Goal: Check status: Check status

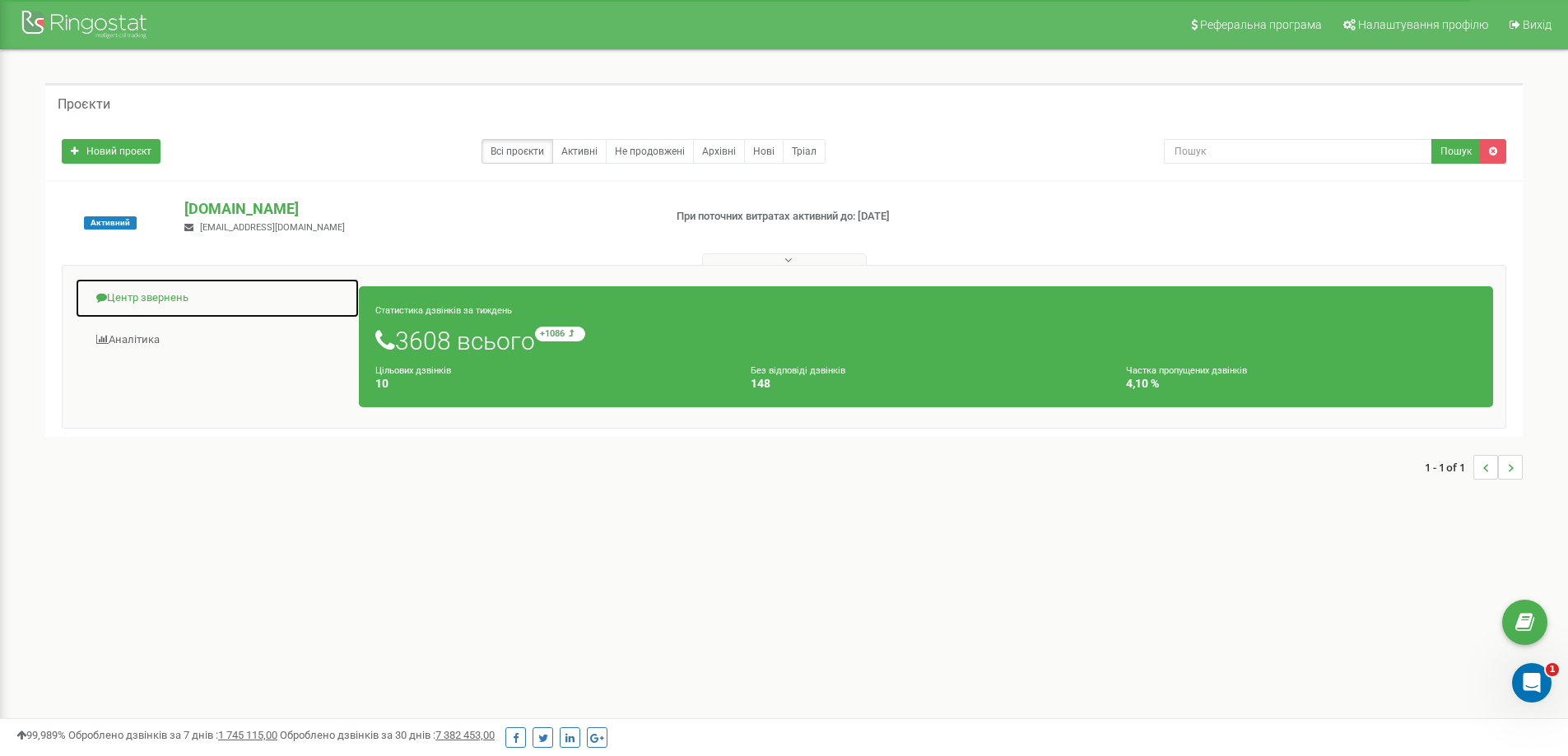
click at [157, 300] on link "Центр звернень" at bounding box center [217, 298] width 285 height 40
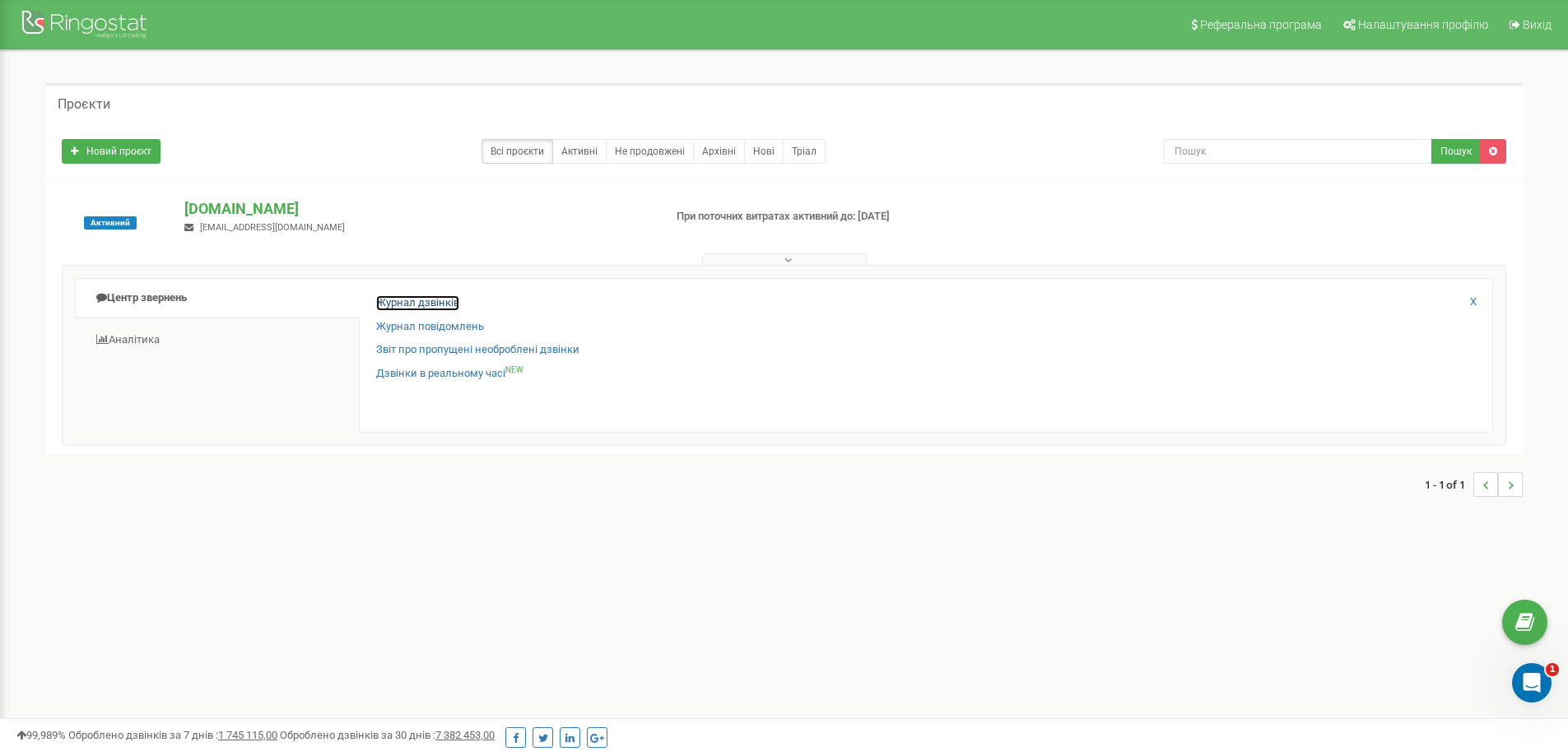
click at [428, 309] on link "Журнал дзвінків" at bounding box center [417, 303] width 83 height 15
click at [425, 307] on link "Журнал дзвінків" at bounding box center [417, 303] width 83 height 15
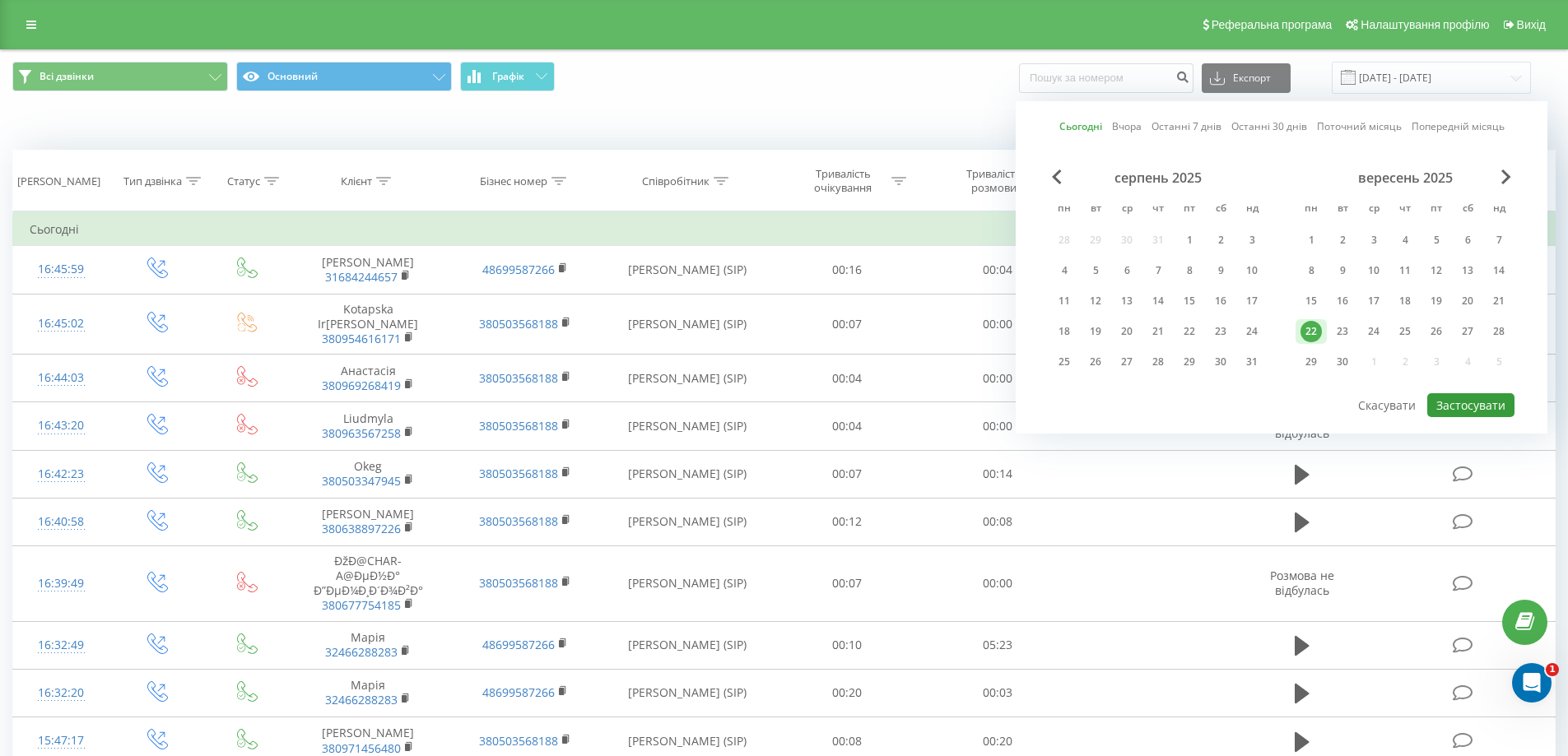
click at [1462, 415] on button "Застосувати" at bounding box center [1471, 405] width 88 height 24
type input "[DATE]25 [DATE]25"
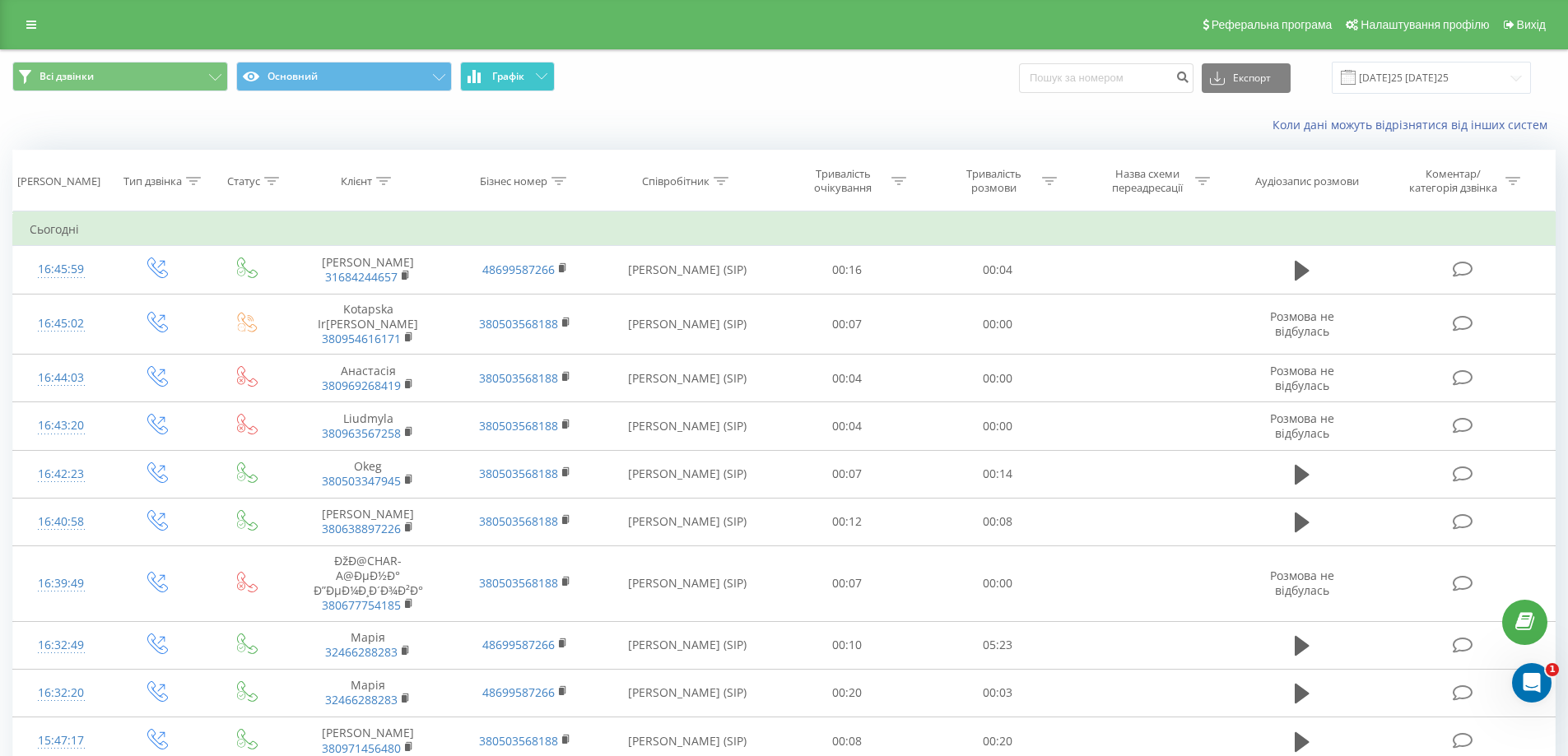
click at [516, 75] on span "Графік" at bounding box center [509, 76] width 32 height 11
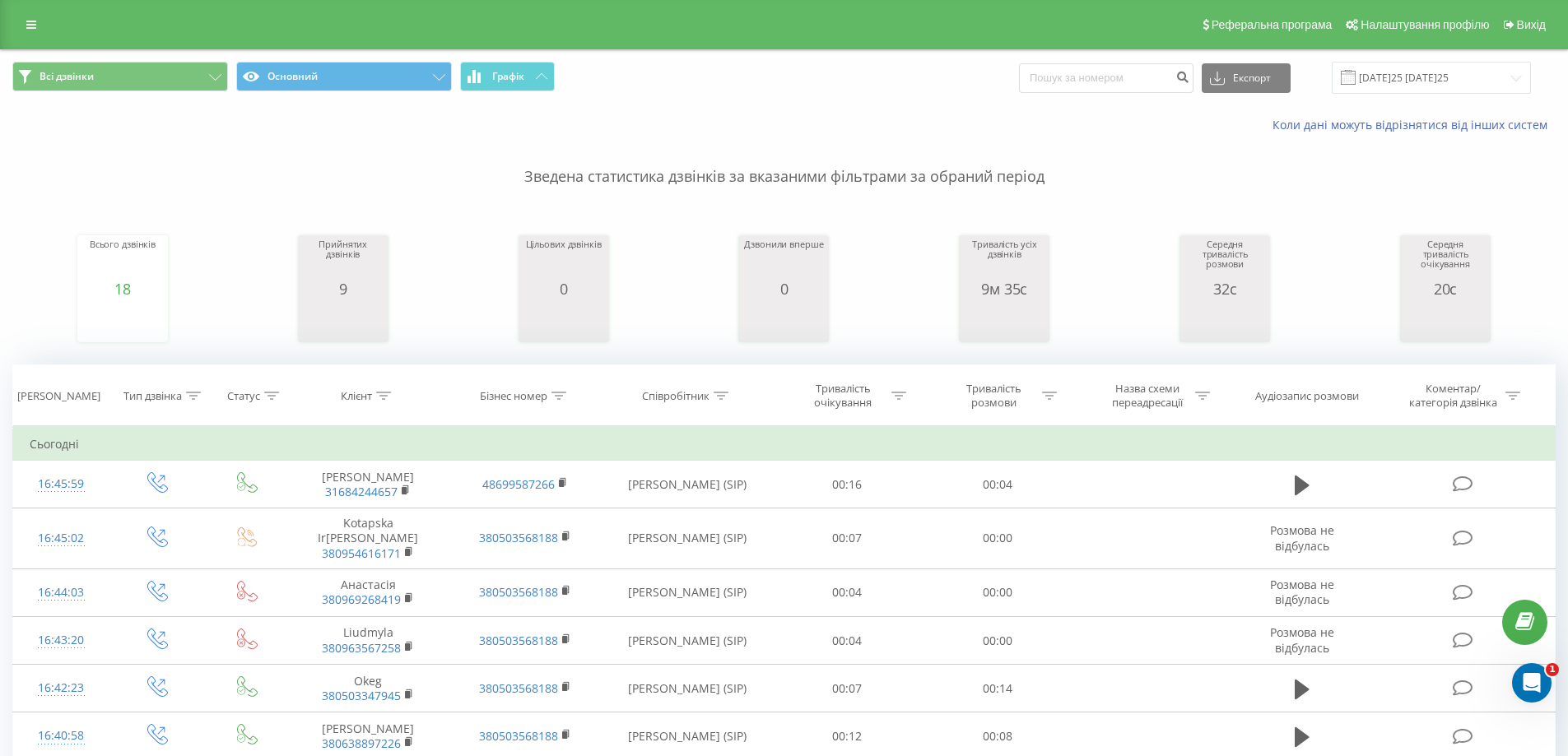
click at [845, 133] on p "Зведена статистика дзвінків за вказаними фільтрами за обраний період" at bounding box center [784, 160] width 1543 height 54
